Goal: Understand process/instructions: Learn about a topic

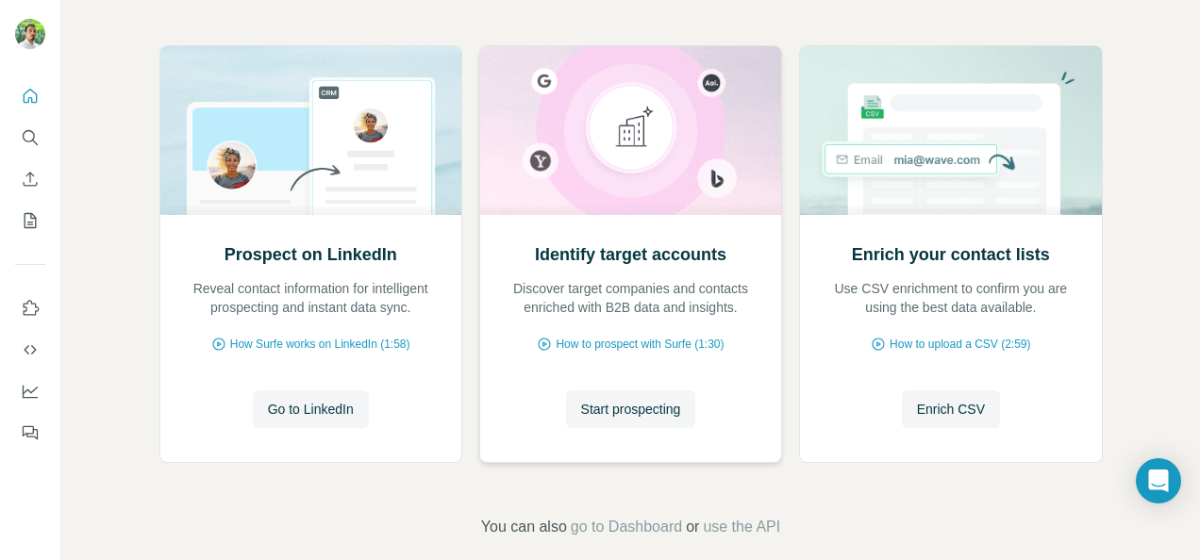
scroll to position [211, 0]
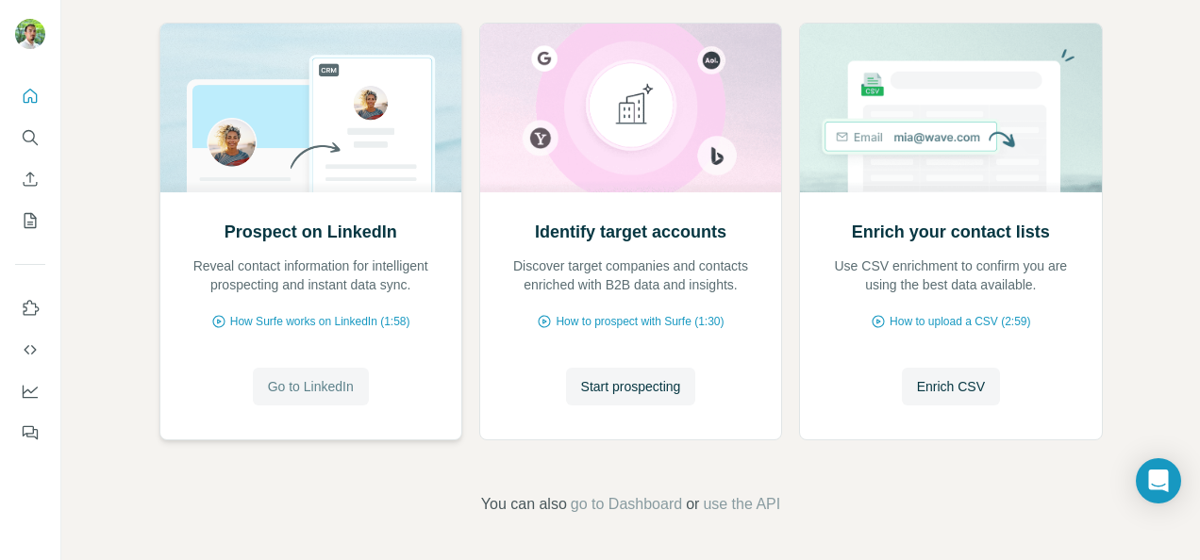
click at [298, 379] on span "Go to LinkedIn" at bounding box center [311, 386] width 86 height 19
click at [25, 179] on icon "Enrich CSV" at bounding box center [30, 179] width 19 height 19
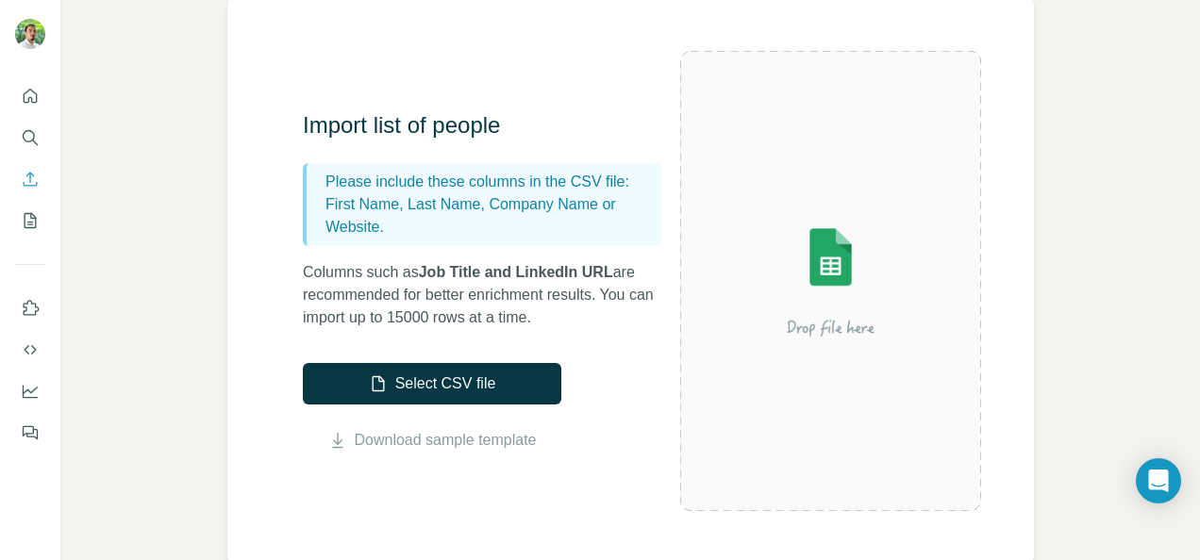
scroll to position [189, 0]
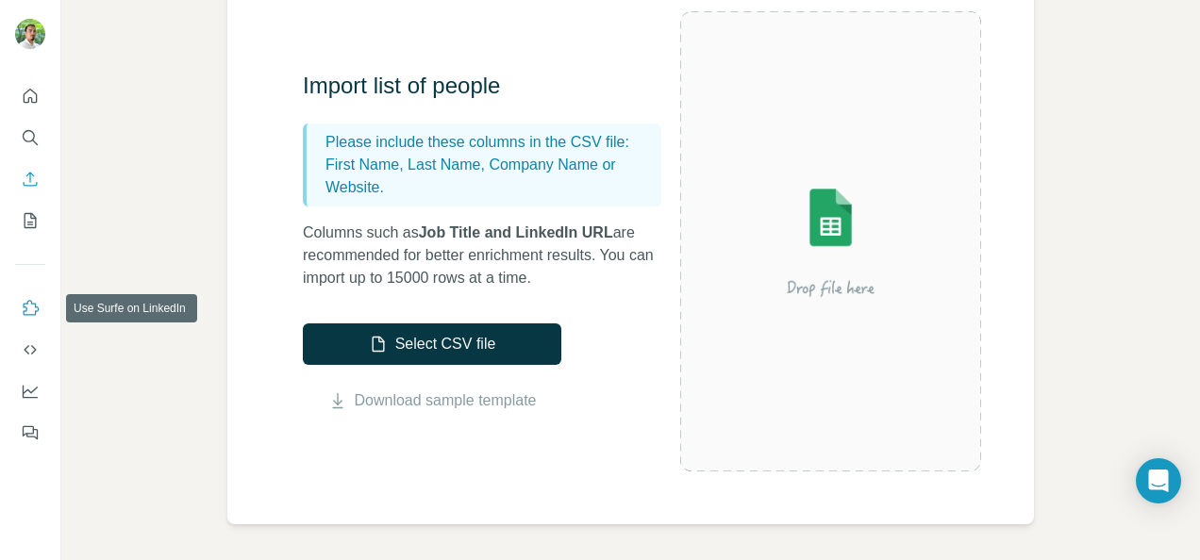
click at [27, 309] on icon "Use Surfe on LinkedIn" at bounding box center [30, 308] width 19 height 19
